Goal: Check status: Check status

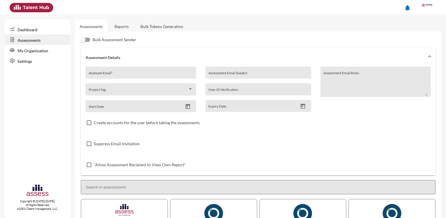
click at [127, 25] on link "Reports" at bounding box center [122, 26] width 24 height 14
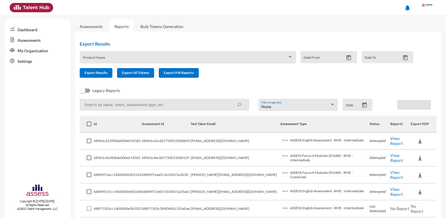
click at [115, 107] on input at bounding box center [165, 105] width 170 height 12
click at [237, 104] on icon "submit" at bounding box center [239, 104] width 5 height 5
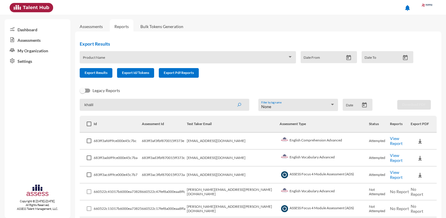
click at [390, 140] on link "View Report" at bounding box center [396, 141] width 13 height 10
click at [390, 156] on link "View Report" at bounding box center [396, 158] width 13 height 10
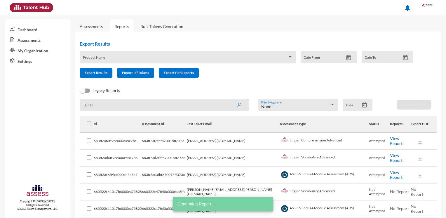
click at [390, 173] on link "View Report" at bounding box center [396, 175] width 13 height 10
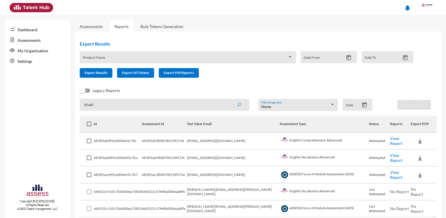
drag, startPoint x: 110, startPoint y: 108, endPoint x: 56, endPoint y: 108, distance: 54.3
click at [56, 108] on mat-sidenav-container "Dashboard Assessments My Organization Settings Copyright © 2015-2024. All Right…" at bounding box center [223, 116] width 446 height 203
click at [239, 106] on icon "submit" at bounding box center [239, 104] width 5 height 5
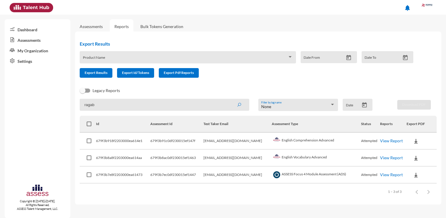
click at [384, 141] on link "View Report" at bounding box center [391, 140] width 23 height 5
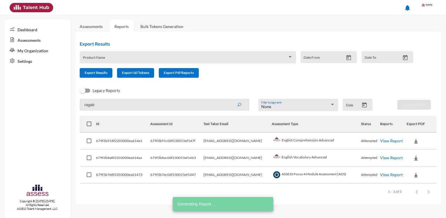
click at [384, 159] on link "View Report" at bounding box center [391, 157] width 23 height 5
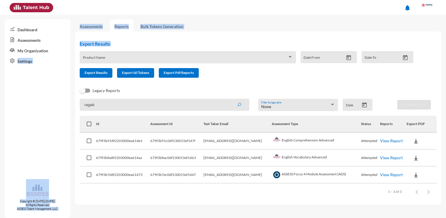
drag, startPoint x: 152, startPoint y: 52, endPoint x: 48, endPoint y: 55, distance: 103.9
click at [48, 55] on mat-sidenav-container "Dashboard Assessments My Organization Settings Copyright © 2015-2024. All Right…" at bounding box center [223, 116] width 446 height 203
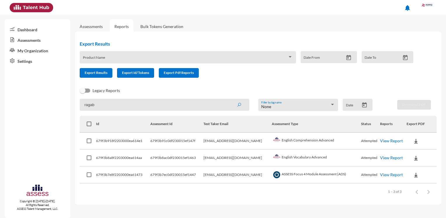
drag, startPoint x: 48, startPoint y: 55, endPoint x: 107, endPoint y: 106, distance: 77.8
click at [113, 106] on input "ragab" at bounding box center [165, 105] width 170 height 12
drag, startPoint x: 100, startPoint y: 106, endPoint x: 48, endPoint y: 102, distance: 52.6
click at [49, 106] on mat-sidenav-container "Dashboard Assessments My Organization Settings Copyright © 2015-2024. All Right…" at bounding box center [223, 116] width 446 height 203
type input "alaa"
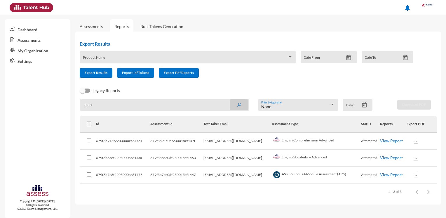
click at [238, 103] on icon "submit" at bounding box center [239, 104] width 5 height 5
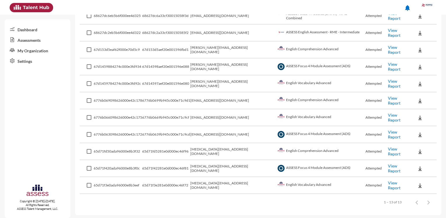
scroll to position [13, 0]
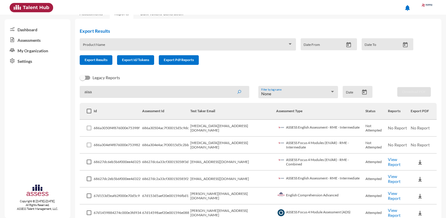
drag, startPoint x: 98, startPoint y: 93, endPoint x: 48, endPoint y: 93, distance: 50.8
click at [48, 93] on mat-sidenav-container "Dashboard Assessments My Organization Settings Copyright © 2015-2024. All Right…" at bounding box center [223, 116] width 446 height 203
click at [237, 93] on icon "submit" at bounding box center [239, 92] width 5 height 5
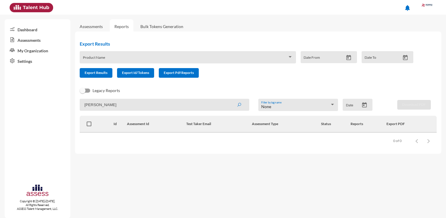
drag, startPoint x: 90, startPoint y: 108, endPoint x: 61, endPoint y: 108, distance: 29.2
click at [61, 108] on mat-sidenav-container "Dashboard Assessments My Organization Settings Copyright © 2015-2024. All Right…" at bounding box center [223, 116] width 446 height 203
paste input "1791"
drag, startPoint x: 90, startPoint y: 105, endPoint x: 62, endPoint y: 105, distance: 27.4
click at [62, 105] on mat-sidenav-container "Dashboard Assessments My Organization Settings Copyright © 2015-2024. All Right…" at bounding box center [223, 116] width 446 height 203
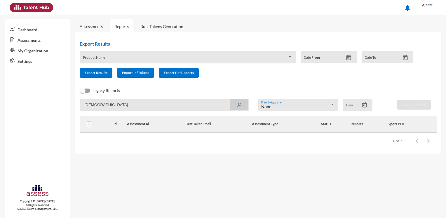
click at [238, 104] on icon "submit" at bounding box center [239, 104] width 5 height 5
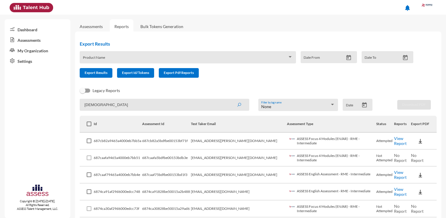
click at [399, 143] on link "View Report" at bounding box center [400, 141] width 13 height 10
click at [397, 176] on link "View Report" at bounding box center [400, 175] width 13 height 10
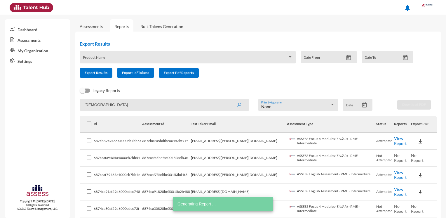
click at [399, 194] on link "View Report" at bounding box center [400, 191] width 13 height 10
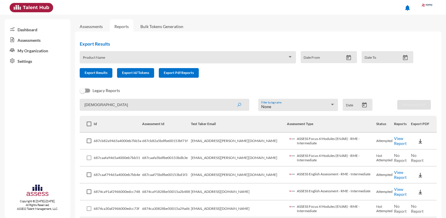
drag, startPoint x: 79, startPoint y: 109, endPoint x: 61, endPoint y: 108, distance: 17.8
click at [61, 109] on mat-sidenav-container "Dashboard Assessments My Organization Settings Copyright © 2015-2024. All Right…" at bounding box center [223, 116] width 446 height 203
click at [239, 108] on button "submit" at bounding box center [239, 104] width 19 height 11
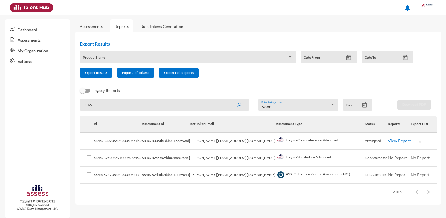
click at [397, 142] on link "View Report" at bounding box center [399, 140] width 23 height 5
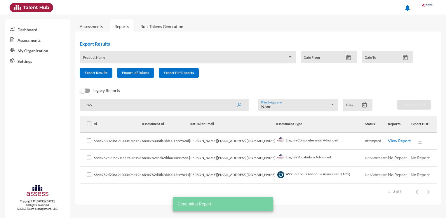
drag, startPoint x: 98, startPoint y: 106, endPoint x: 26, endPoint y: 104, distance: 72.1
click at [26, 104] on mat-sidenav-container "Dashboard Assessments My Organization Settings Copyright © 2015-2024. All Right…" at bounding box center [223, 116] width 446 height 203
paste input "mohamadhelal2019@gmail.com"
click at [236, 105] on button "submit" at bounding box center [239, 104] width 19 height 11
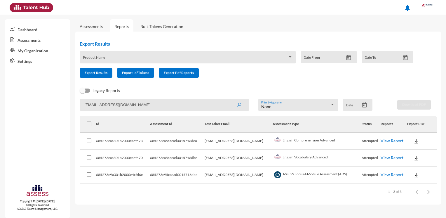
click at [395, 139] on link "View Report" at bounding box center [392, 140] width 23 height 5
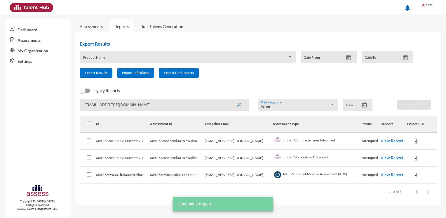
click at [381, 158] on link "View Report" at bounding box center [392, 157] width 23 height 5
click at [383, 172] on link "View Report" at bounding box center [392, 174] width 23 height 5
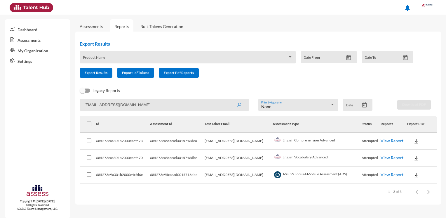
drag, startPoint x: 148, startPoint y: 101, endPoint x: 58, endPoint y: 101, distance: 90.5
click at [58, 101] on mat-sidenav-container "Dashboard Assessments My Organization Settings Copyright © 2015-2024. All Right…" at bounding box center [223, 116] width 446 height 203
type input "mina"
click at [240, 107] on icon "submit" at bounding box center [239, 104] width 5 height 5
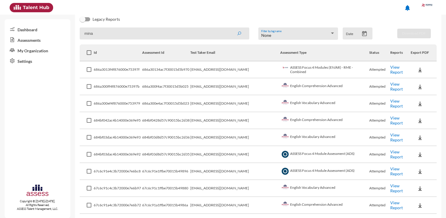
scroll to position [88, 0]
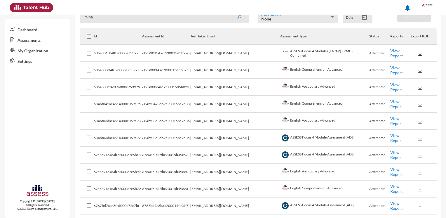
click at [390, 188] on link "View Report" at bounding box center [396, 189] width 13 height 10
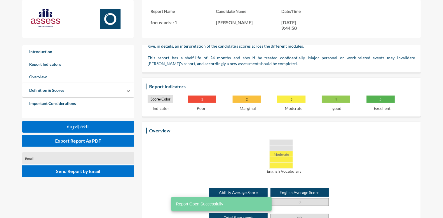
scroll to position [58, 0]
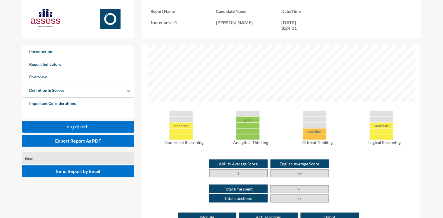
scroll to position [263, 0]
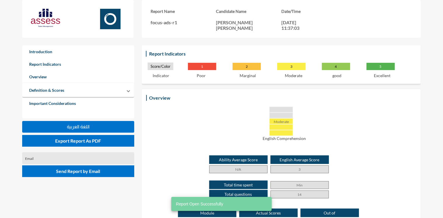
scroll to position [117, 0]
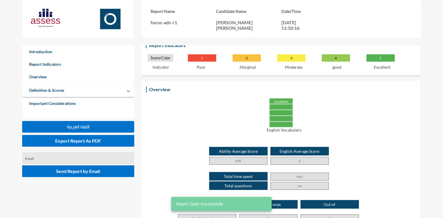
scroll to position [117, 0]
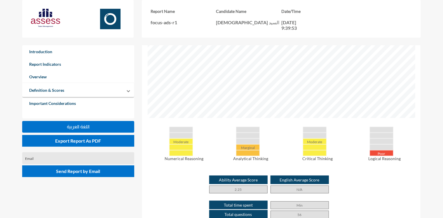
scroll to position [175, 0]
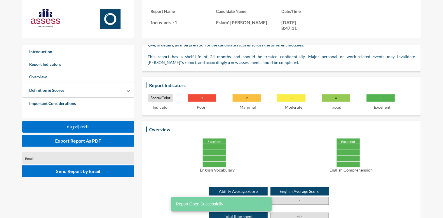
scroll to position [117, 0]
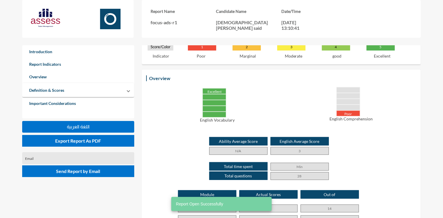
scroll to position [146, 0]
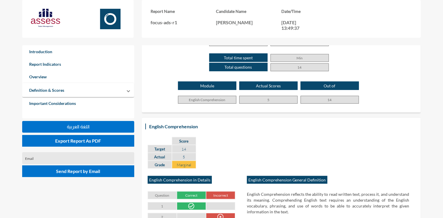
scroll to position [204, 0]
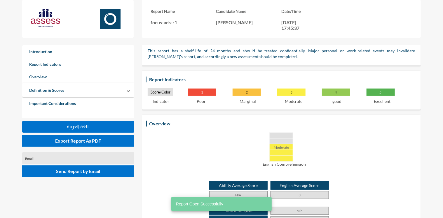
scroll to position [146, 0]
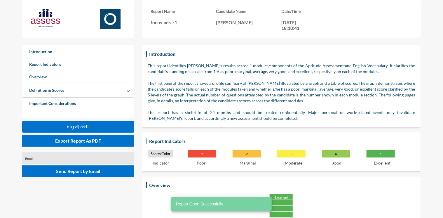
scroll to position [146, 0]
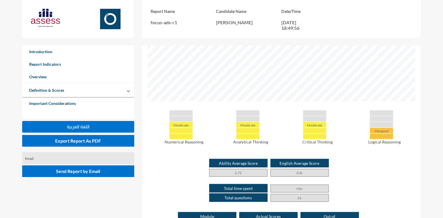
scroll to position [233, 0]
